Goal: Navigation & Orientation: Find specific page/section

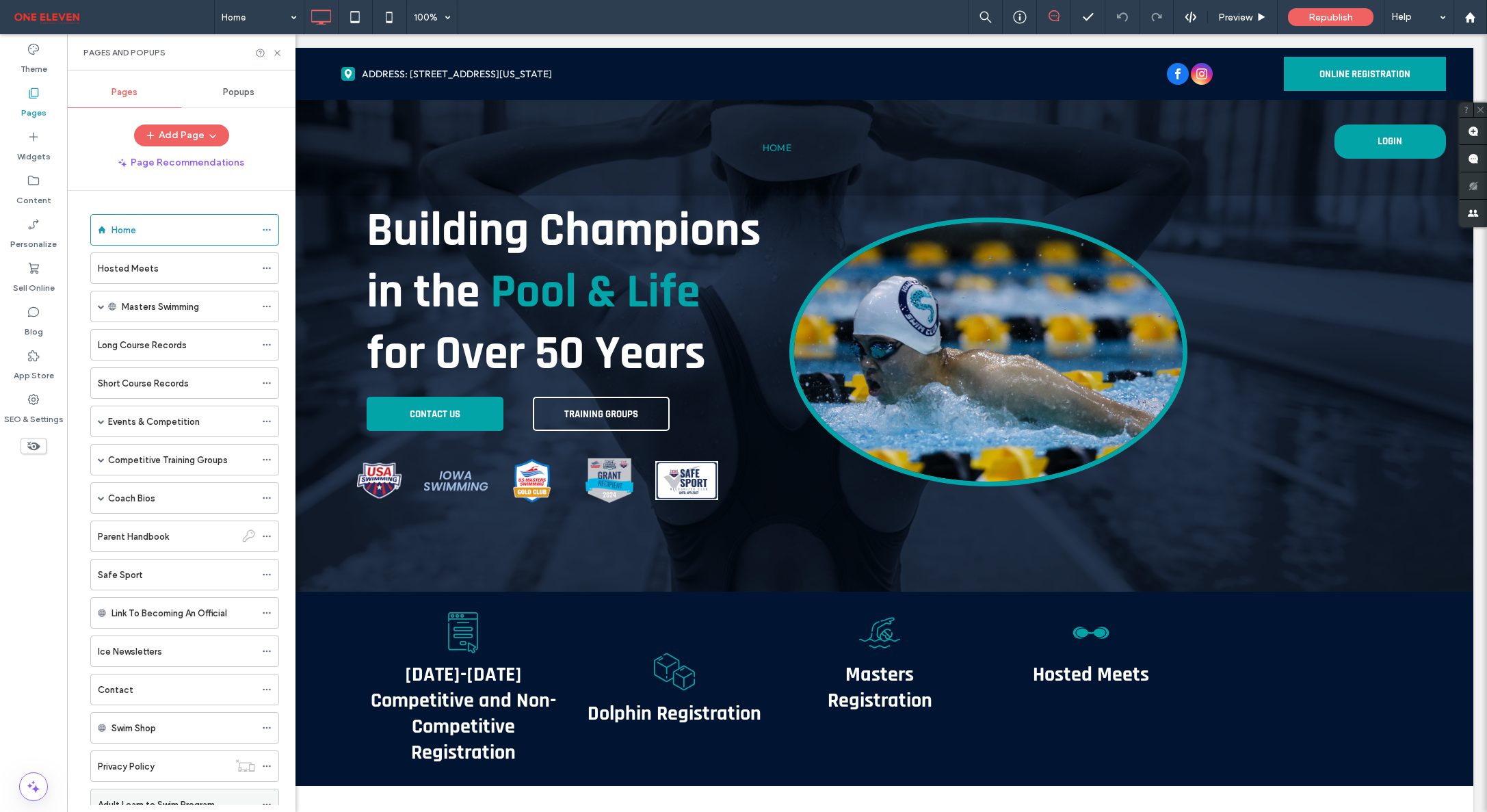
scroll to position [88, 0]
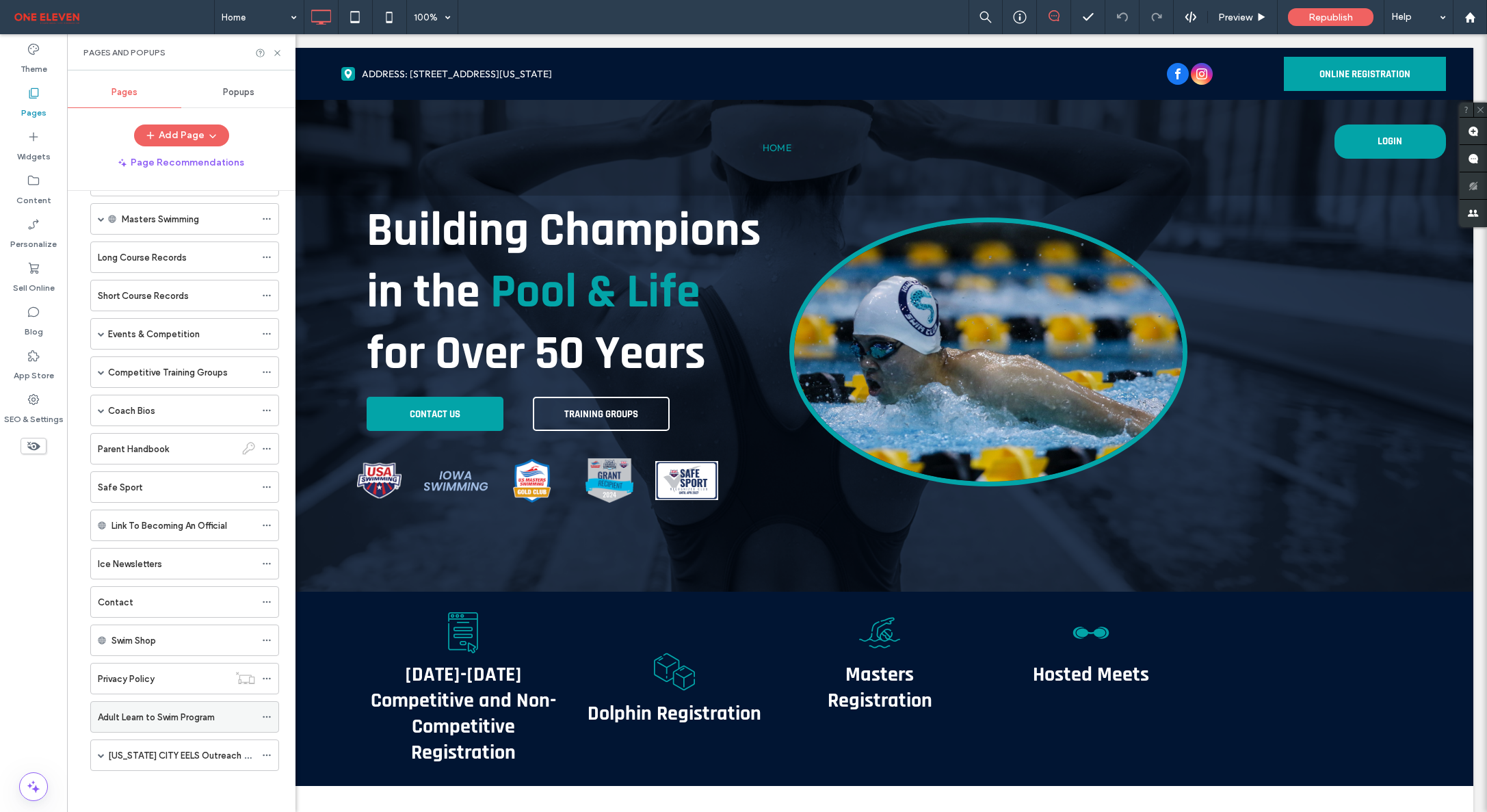
click at [268, 717] on icon at bounding box center [266, 716] width 10 height 10
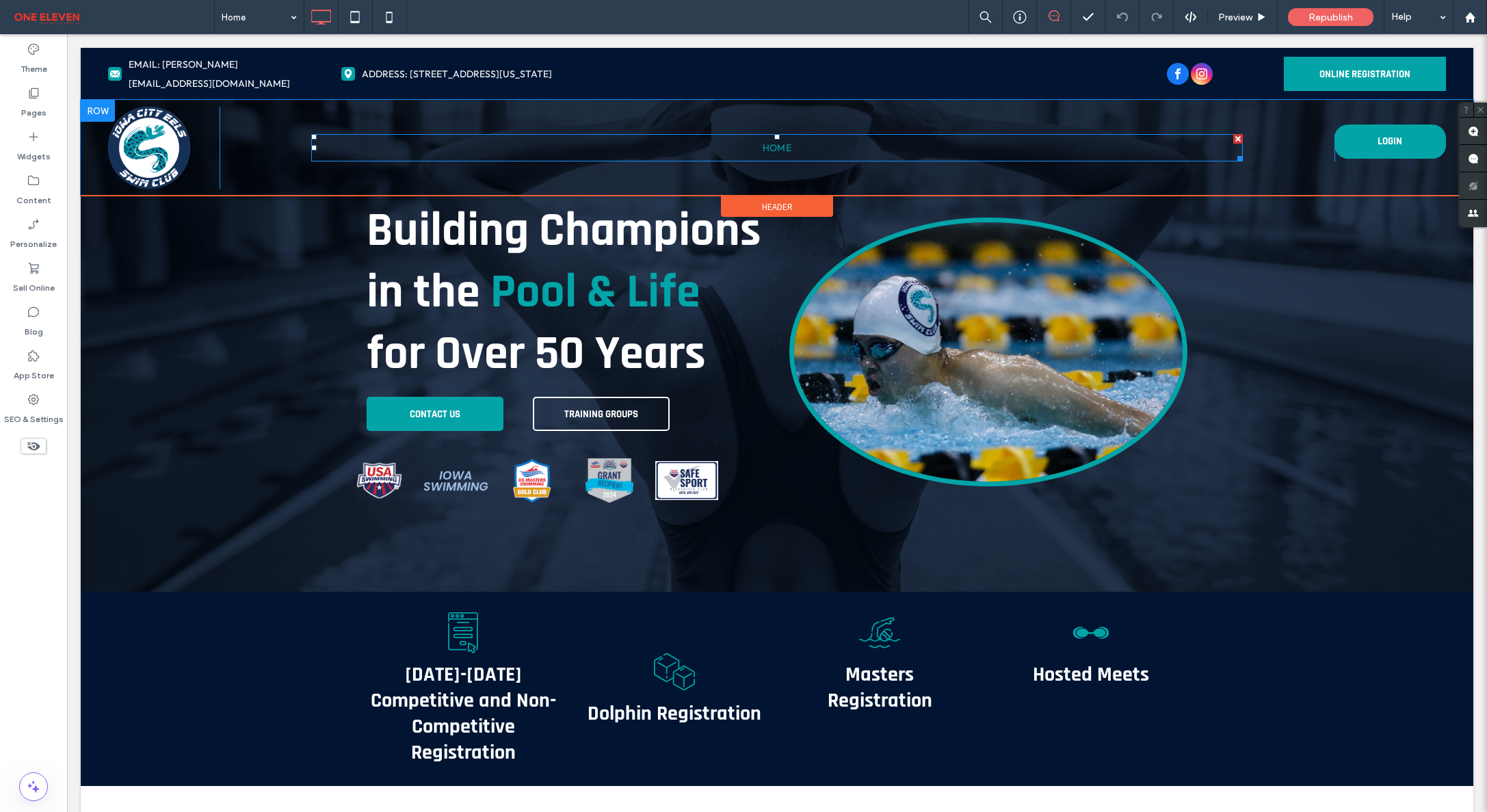
click at [782, 138] on span "Home" at bounding box center [778, 147] width 30 height 19
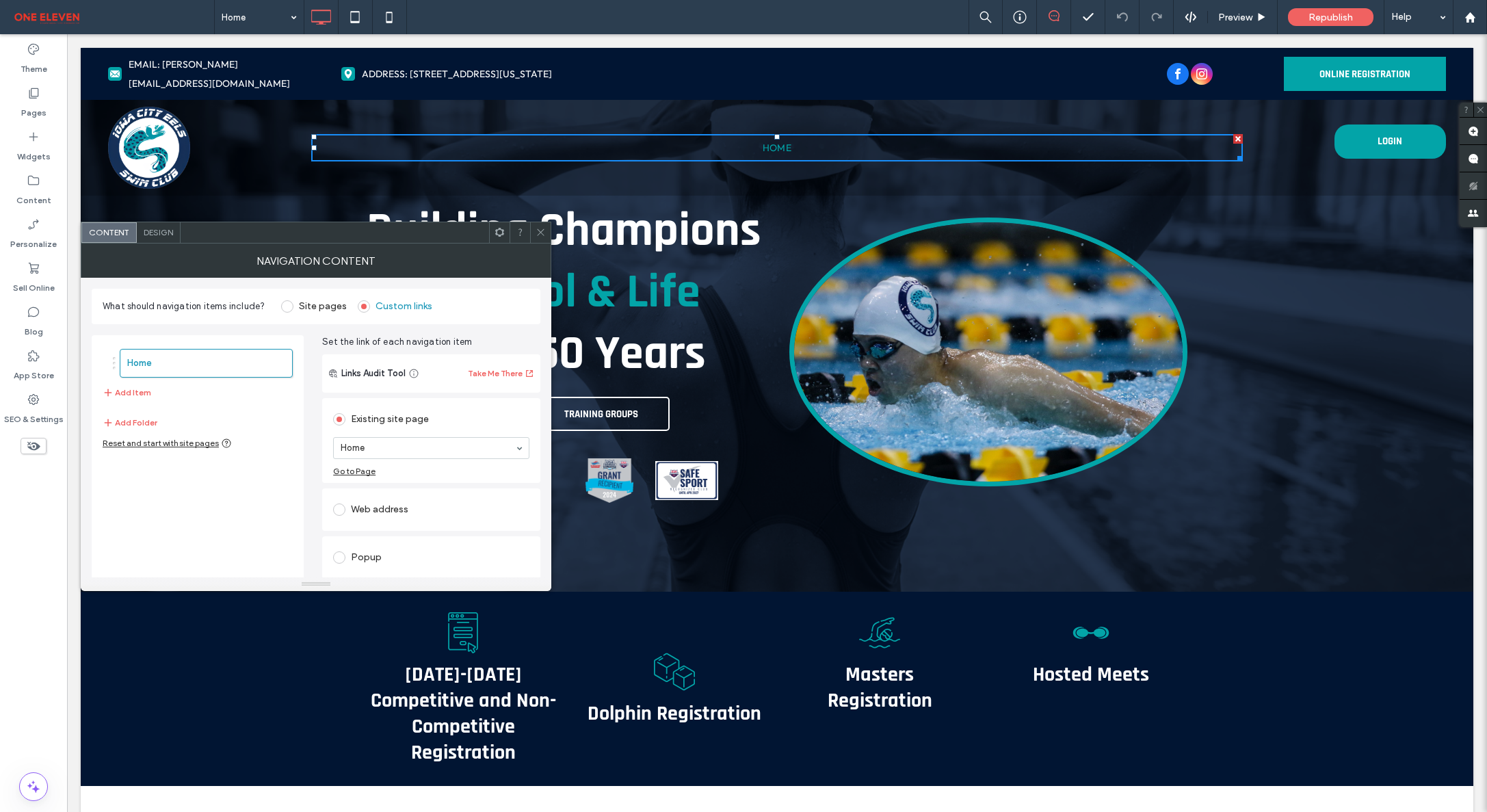
click at [287, 305] on span at bounding box center [288, 306] width 13 height 13
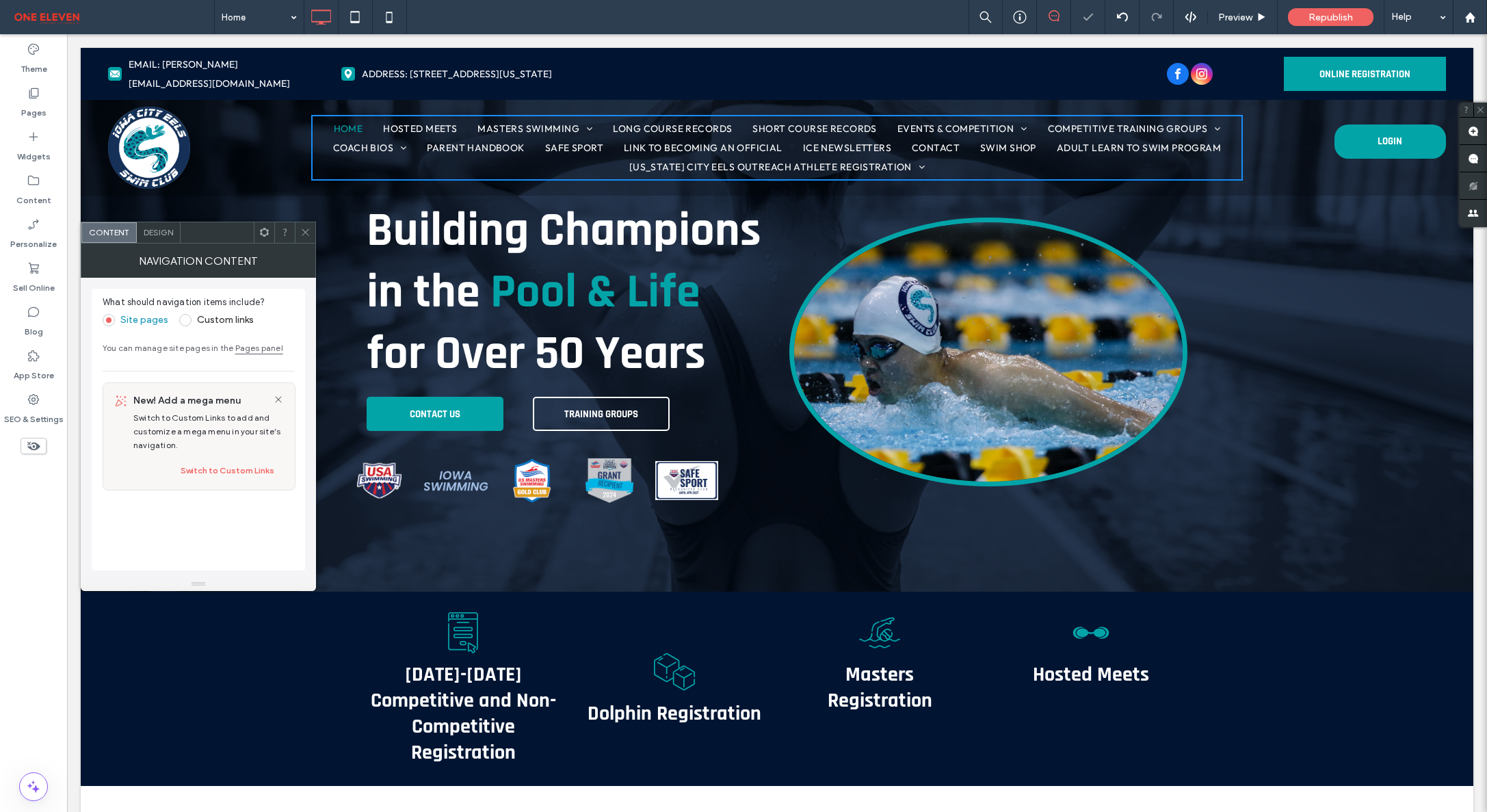
click at [306, 230] on icon at bounding box center [305, 232] width 10 height 10
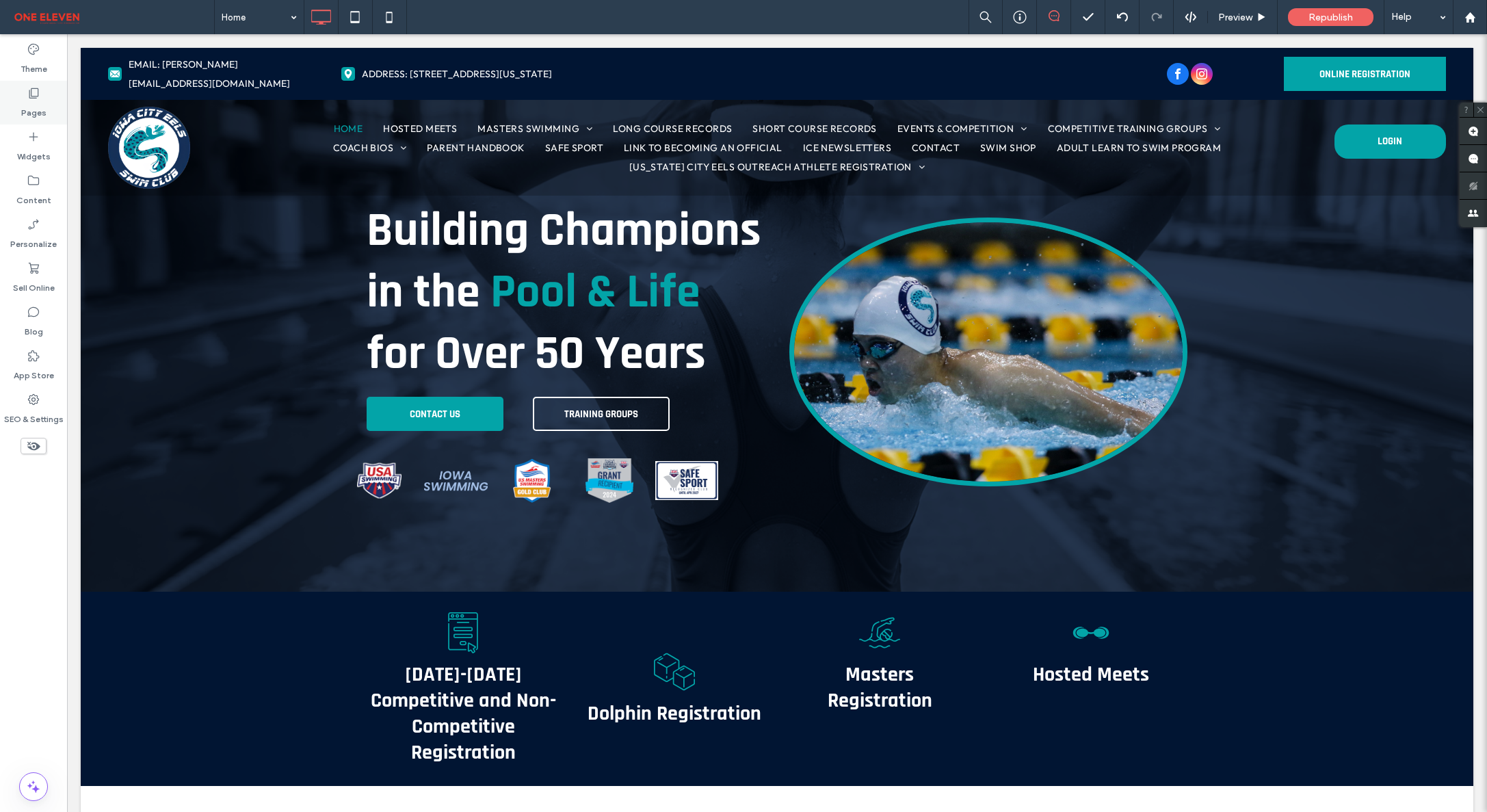
click at [35, 108] on label "Pages" at bounding box center [34, 108] width 25 height 19
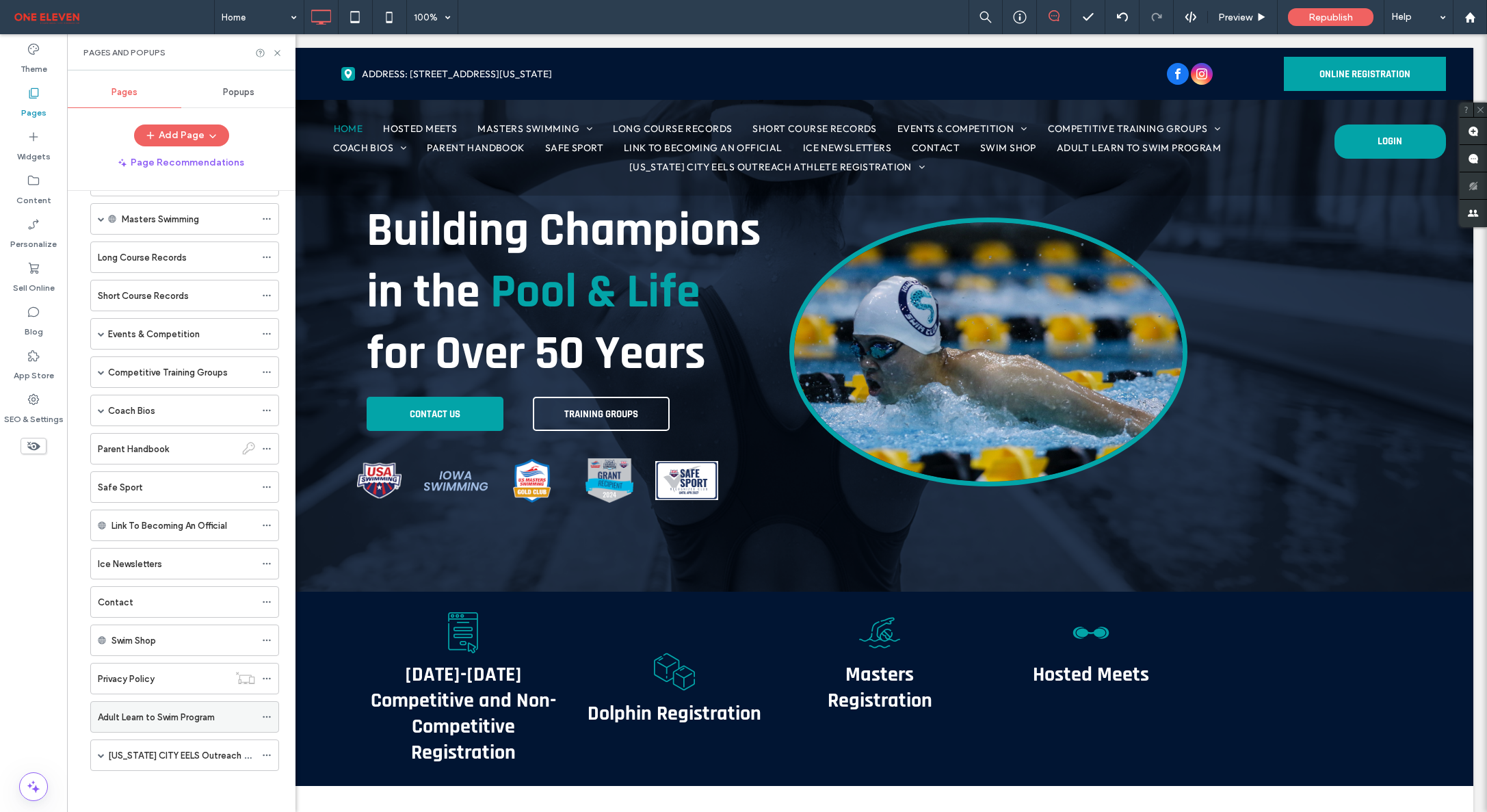
click at [270, 719] on icon at bounding box center [266, 716] width 10 height 10
